Goal: Use online tool/utility: Utilize a website feature to perform a specific function

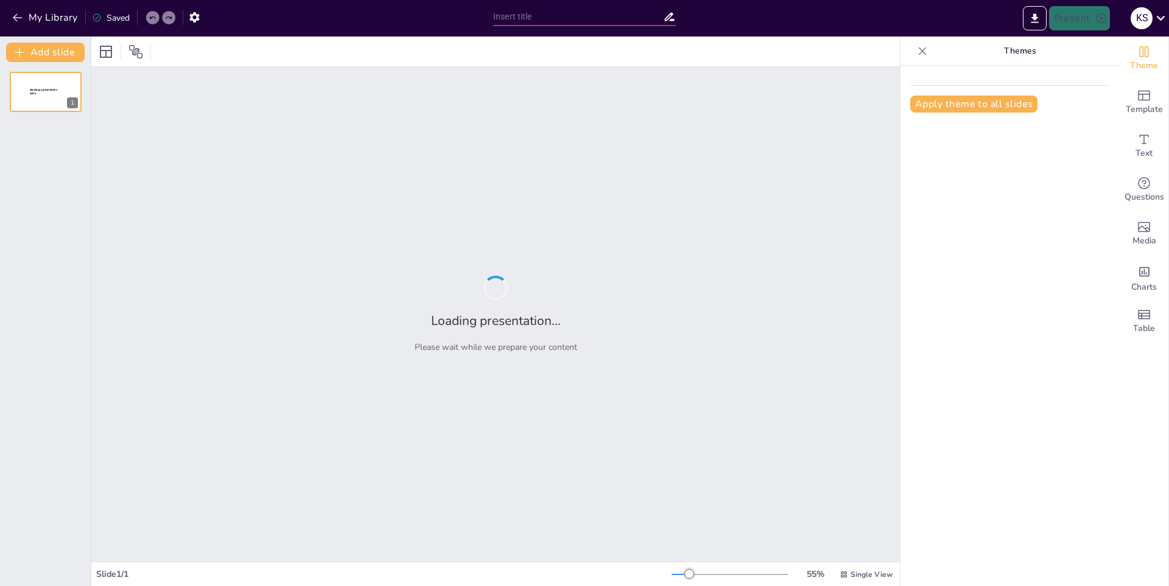
type input "La Educación Inclusiva: Promoviendo la Diversidad"
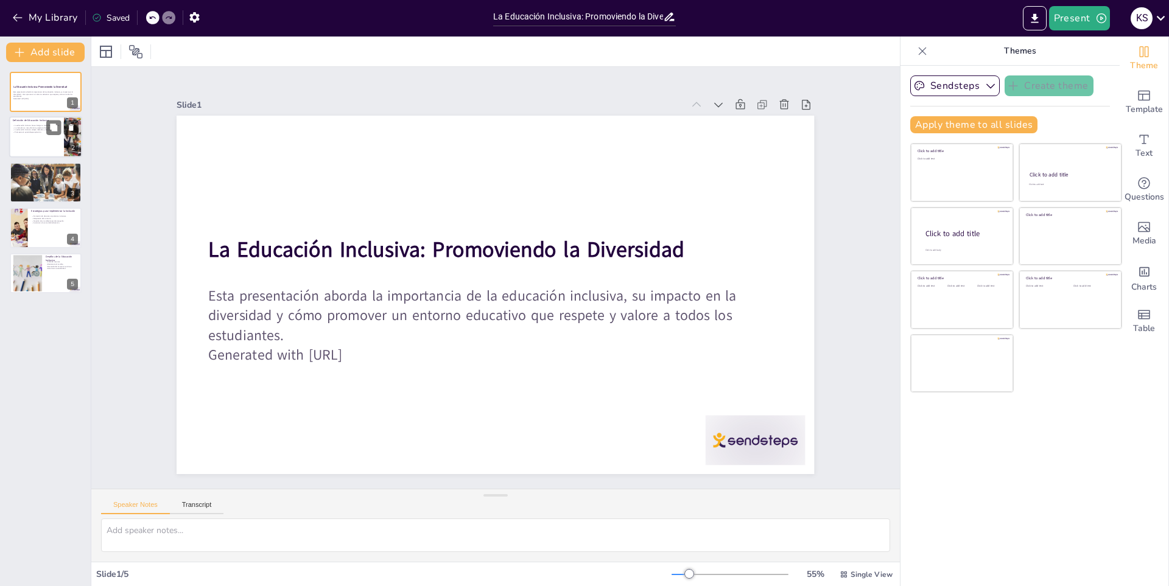
click at [51, 138] on div at bounding box center [45, 137] width 73 height 41
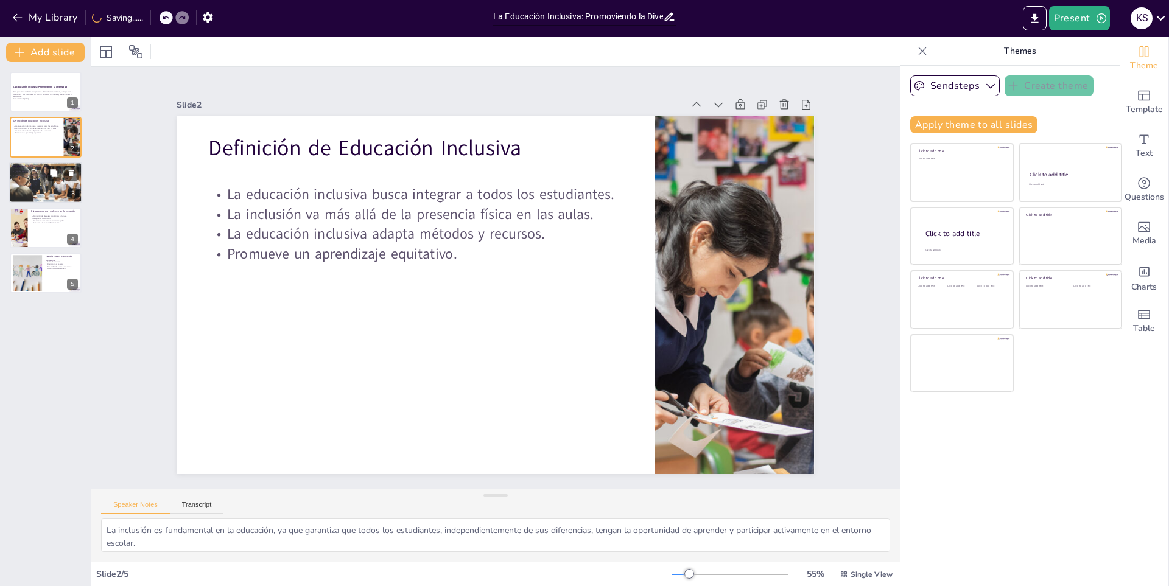
click at [33, 186] on div at bounding box center [45, 182] width 76 height 41
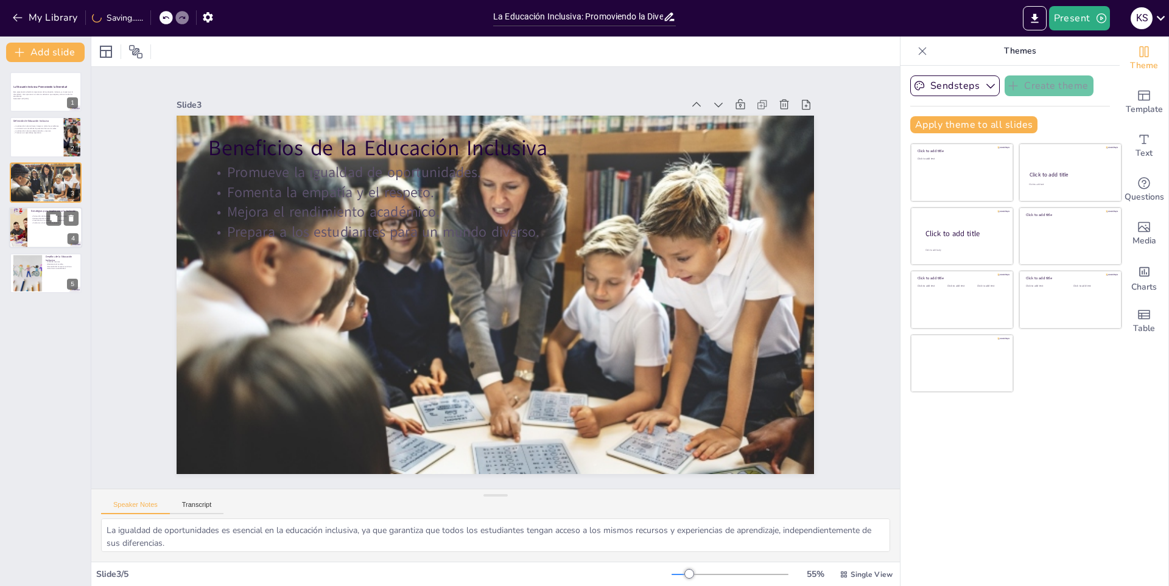
drag, startPoint x: 38, startPoint y: 222, endPoint x: 35, endPoint y: 230, distance: 7.7
click at [37, 223] on p "Involucrar a la comunidad educativa." at bounding box center [55, 223] width 48 height 2
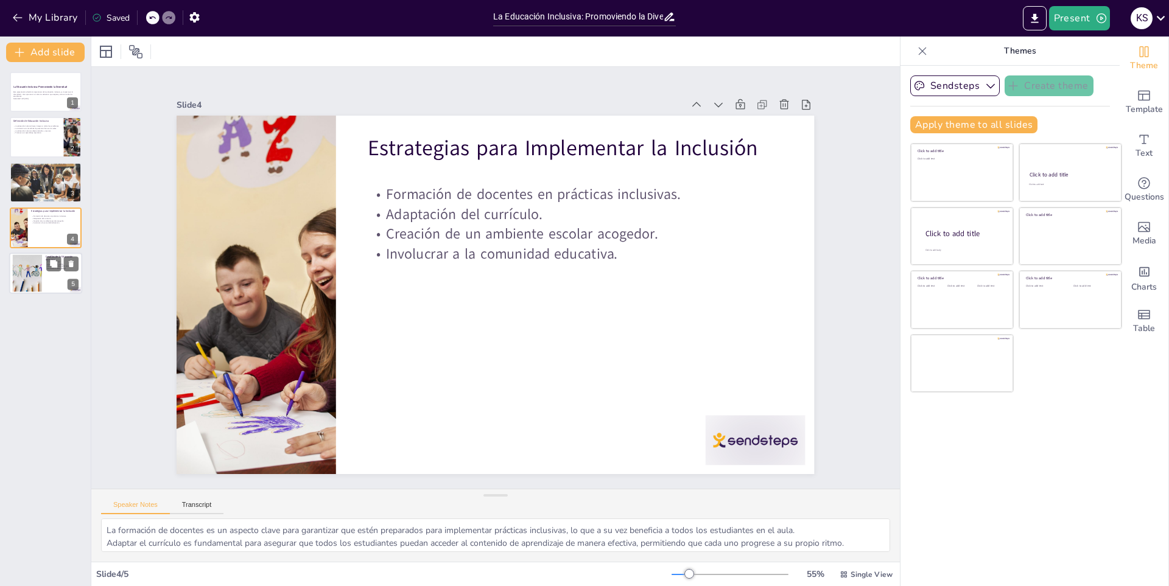
click at [32, 270] on div at bounding box center [26, 273] width 49 height 37
type textarea "La falta de recursos es un desafío significativo para la implementación de la e…"
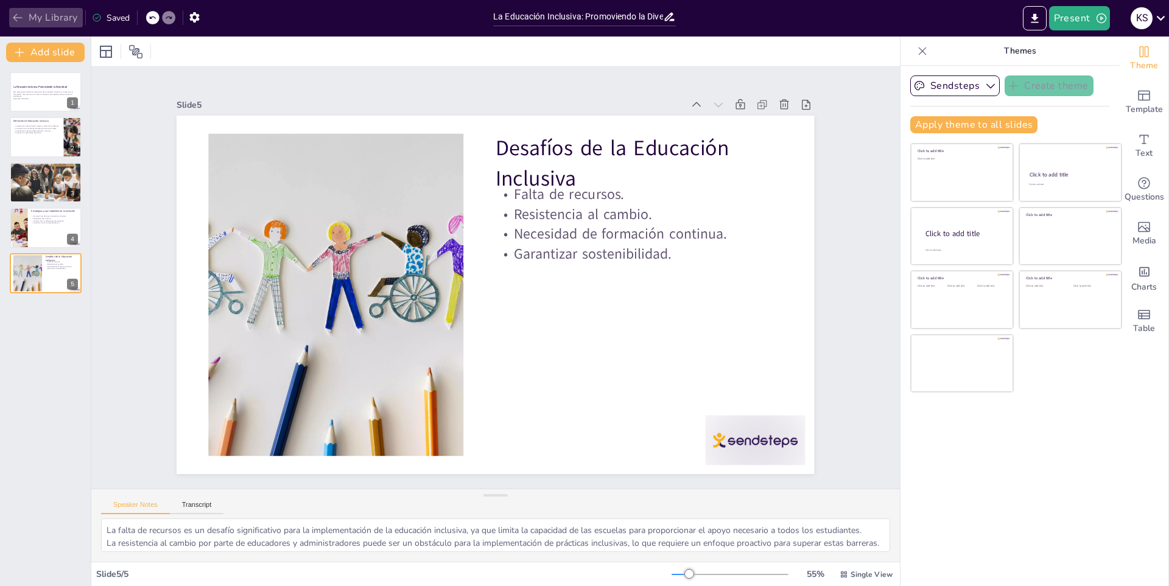
click at [65, 22] on button "My Library" at bounding box center [46, 17] width 74 height 19
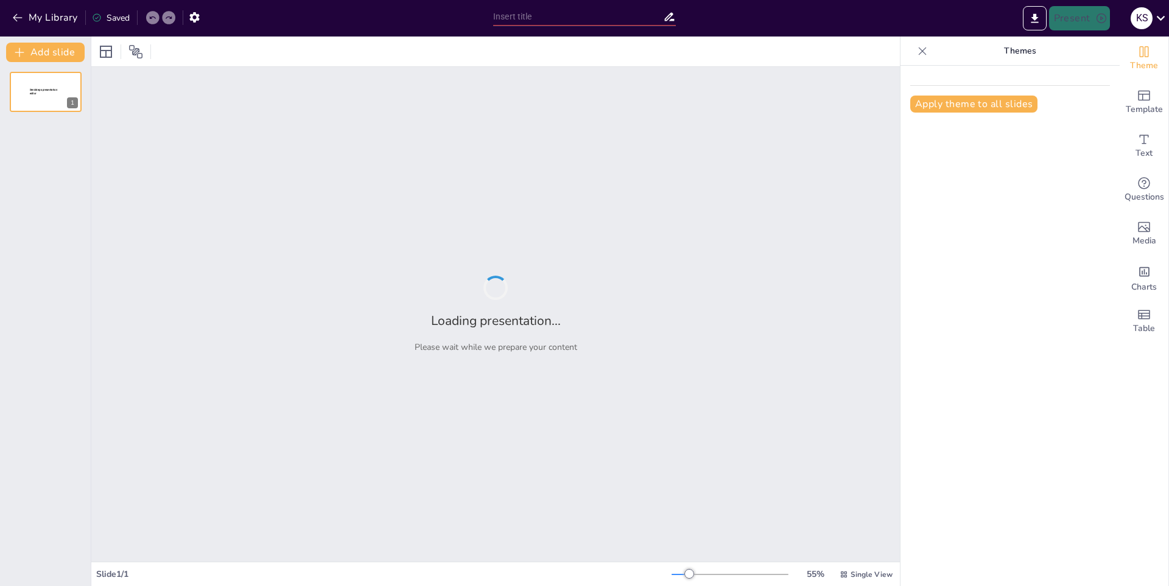
type input "Ecosistemas en Peligro: La Crisis Ambiental Actual"
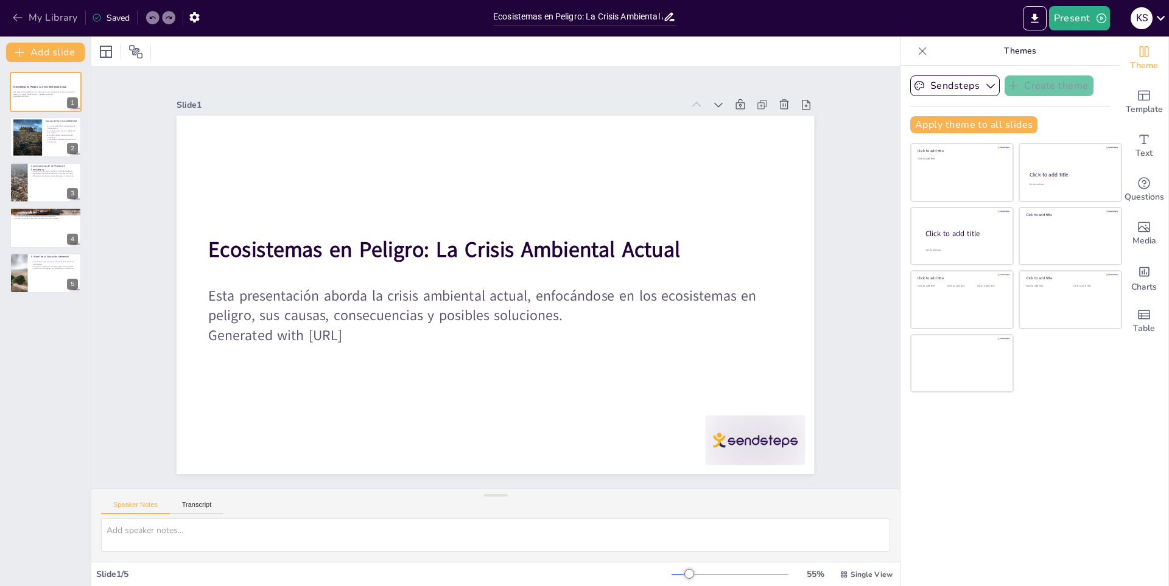
click at [40, 24] on button "My Library" at bounding box center [46, 17] width 74 height 19
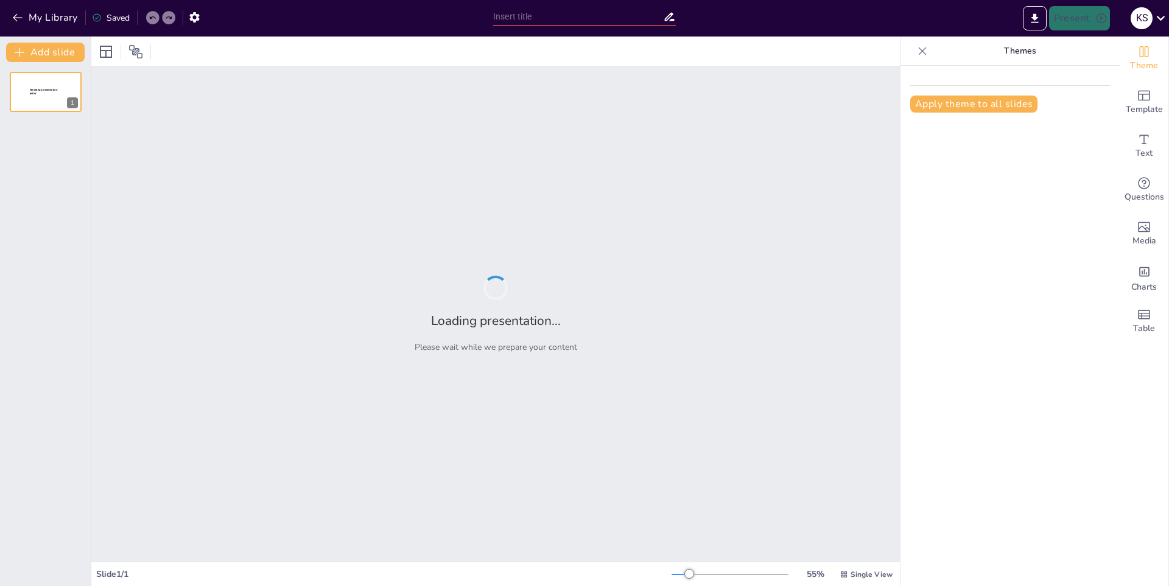
type input "Impacto de las Computadoras en la Sociedad Moderna"
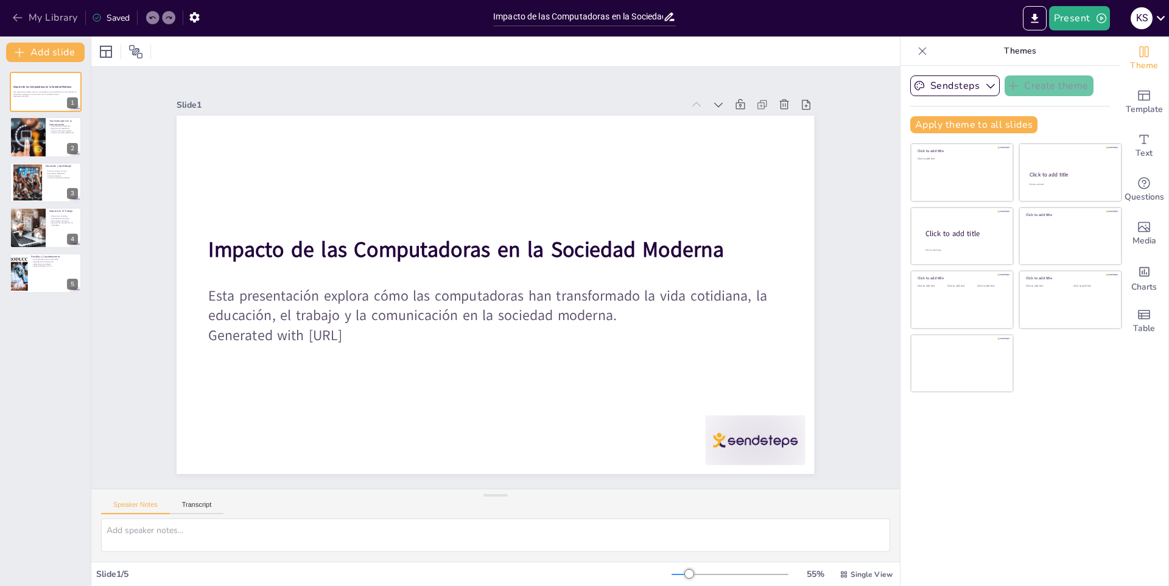
click at [49, 14] on button "My Library" at bounding box center [46, 17] width 74 height 19
